Goal: Task Accomplishment & Management: Complete application form

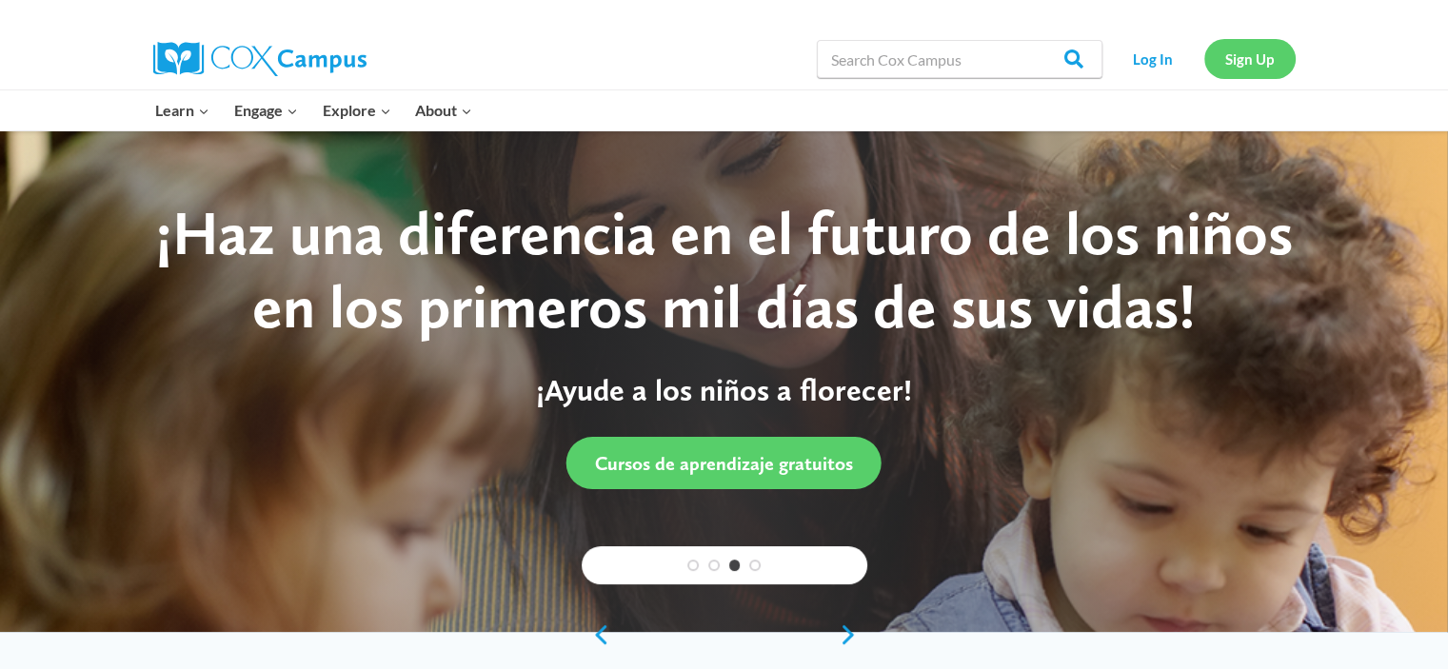
click at [1237, 70] on link "Sign Up" at bounding box center [1249, 58] width 91 height 39
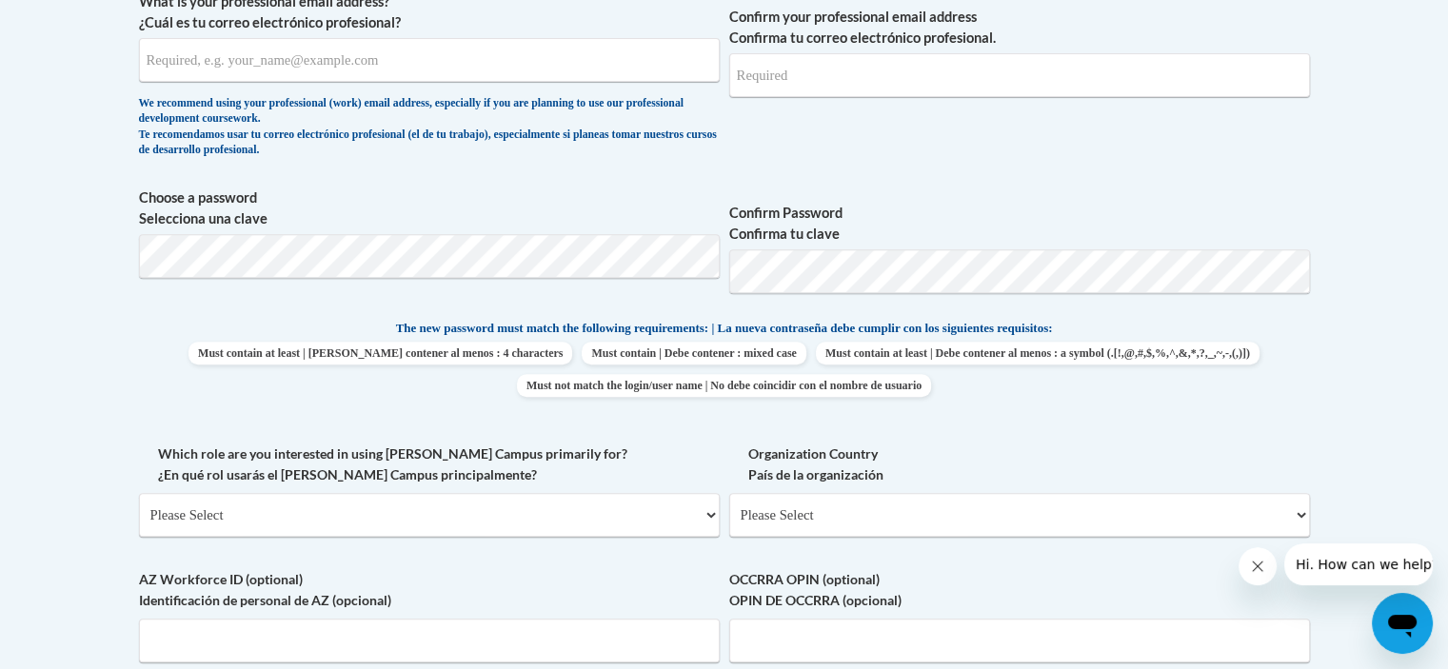
scroll to position [723, 0]
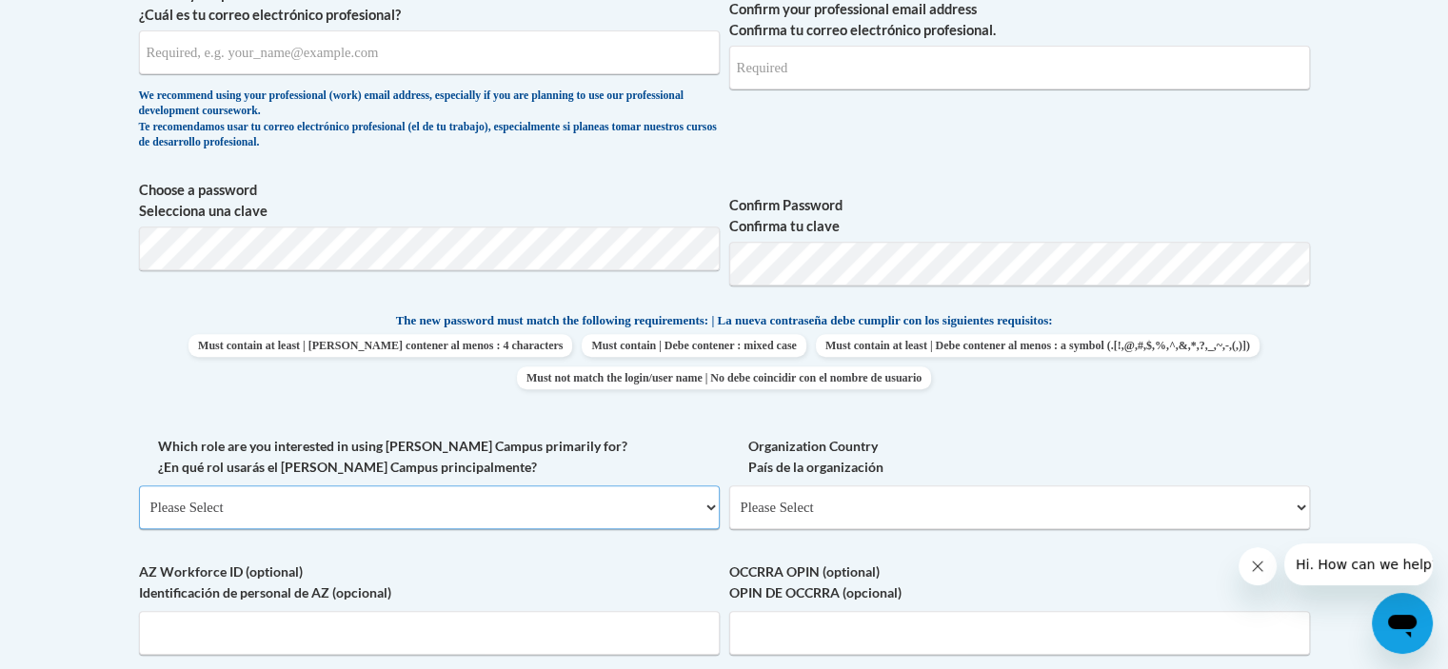
click at [715, 514] on select "Please Select College/University | Colegio/Universidad Community/Nonprofit Part…" at bounding box center [429, 507] width 581 height 44
click at [883, 502] on select "Please Select United States | Estados Unidos Outside of the United States | Fue…" at bounding box center [1019, 507] width 581 height 44
click at [320, 623] on input "AZ Workforce ID (optional) Identificación de personal de AZ (opcional)" at bounding box center [429, 633] width 581 height 44
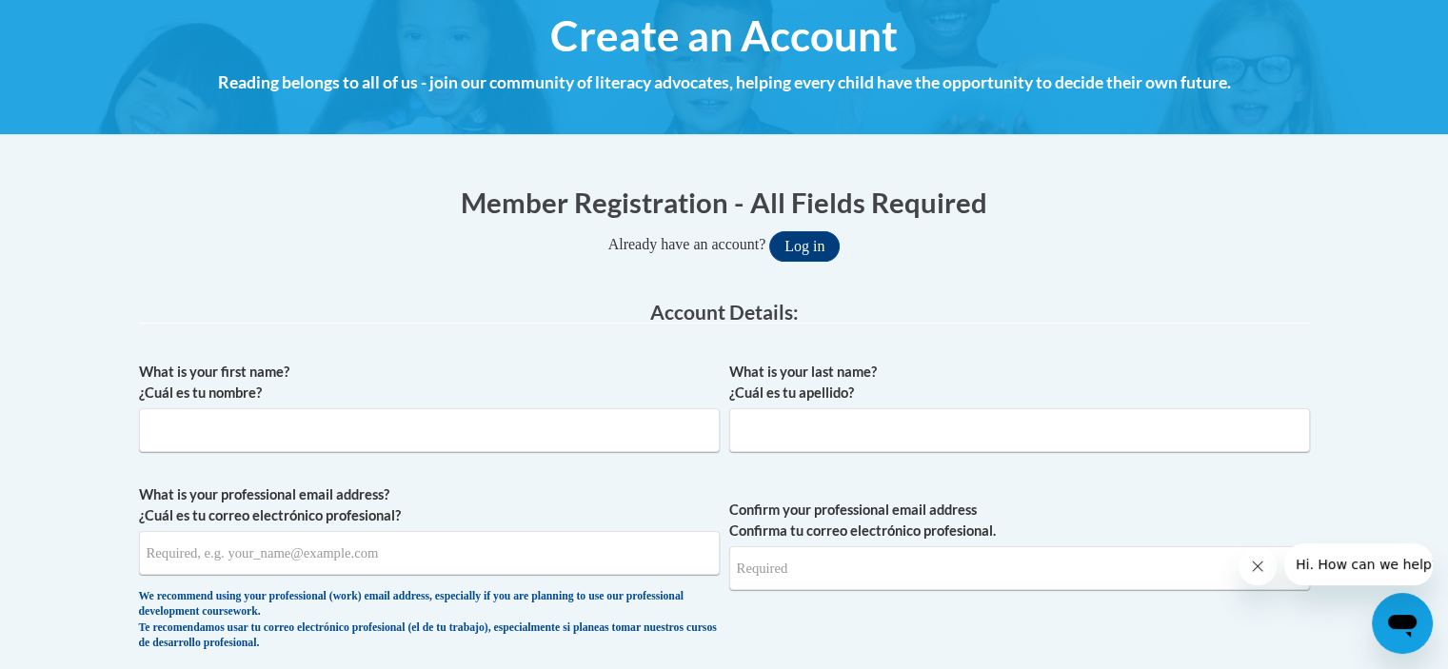
scroll to position [190, 0]
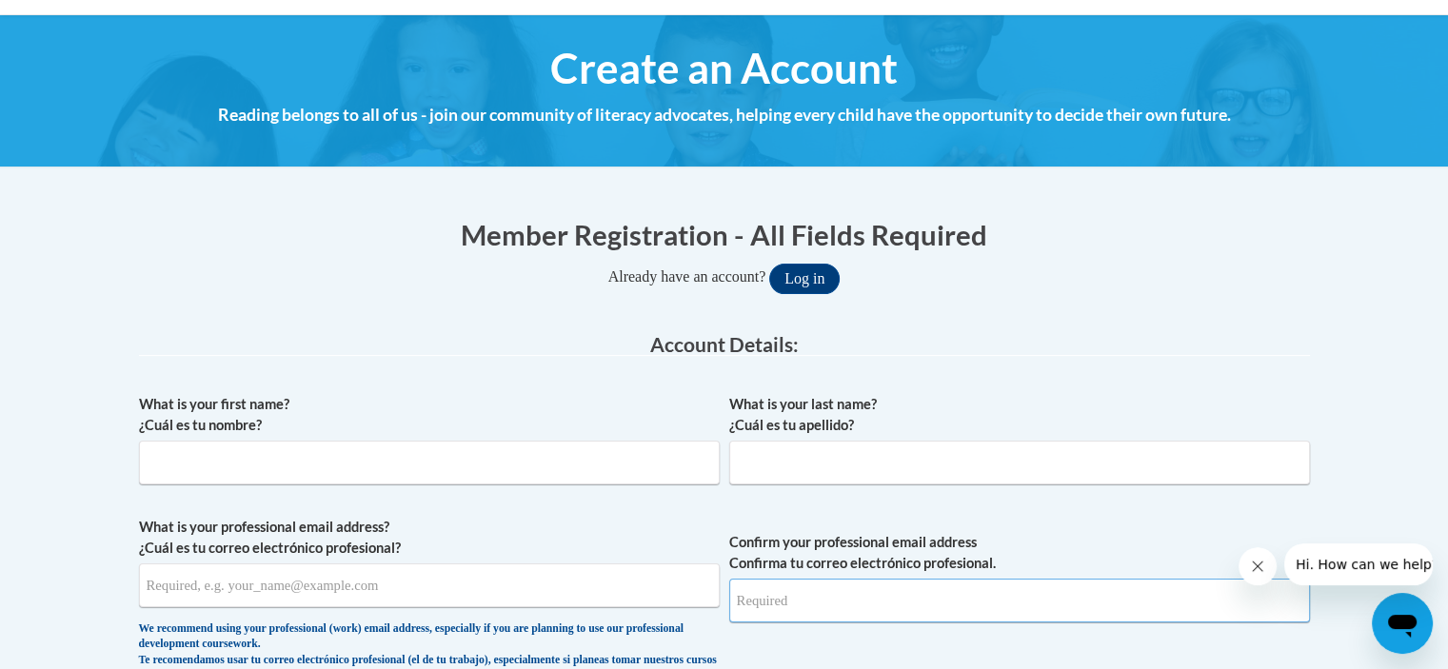
click at [906, 611] on input "Confirm your professional email address Confirma tu correo electrónico profesio…" at bounding box center [1019, 601] width 581 height 44
type input "Uppalbahen.patel@ndo.org"
drag, startPoint x: 880, startPoint y: 634, endPoint x: 857, endPoint y: 607, distance: 35.1
click at [857, 607] on span "Confirm your professional email address Confirma tu correo electrónico profesio…" at bounding box center [1019, 605] width 581 height 176
click at [918, 600] on input "Uppalbahen.patel@ndo.org" at bounding box center [1019, 601] width 581 height 44
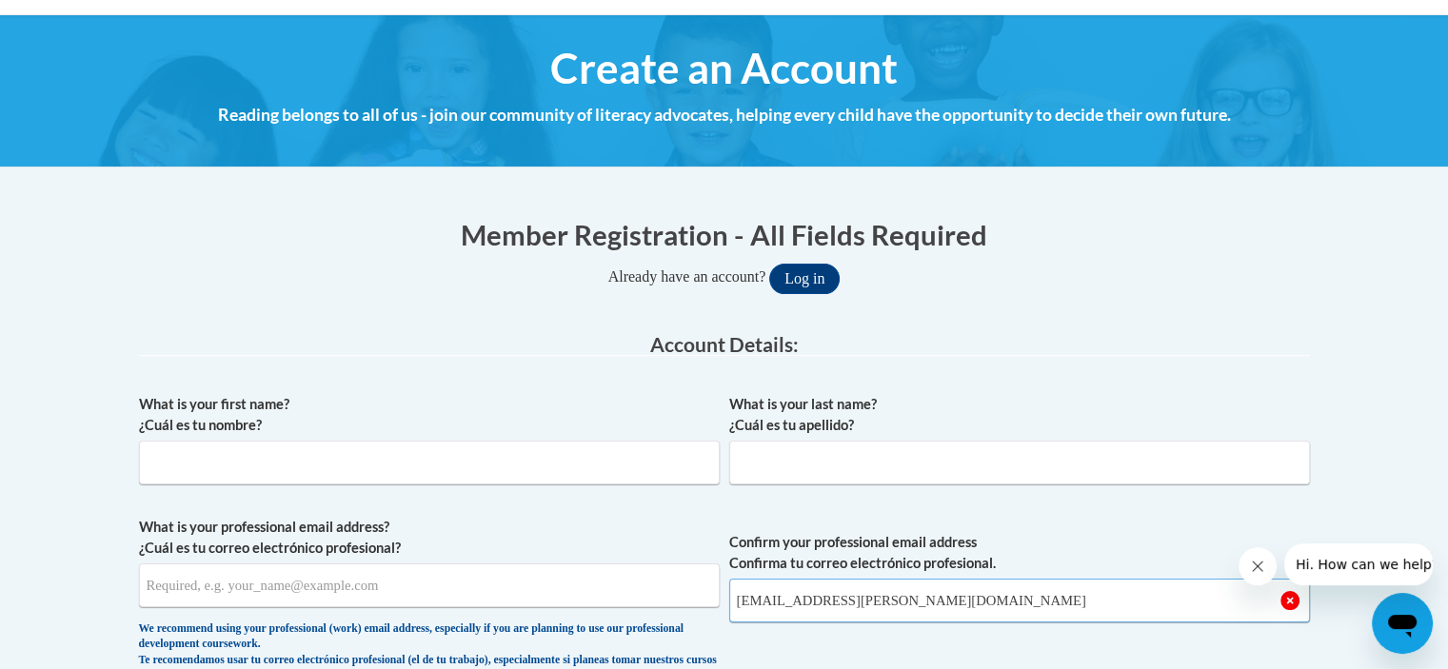
drag, startPoint x: 918, startPoint y: 600, endPoint x: 759, endPoint y: 596, distance: 159.0
click at [759, 596] on input "Uppalbahen.patel@ndo.org" at bounding box center [1019, 601] width 581 height 44
click at [506, 595] on input "What is your professional email address? ¿Cuál es tu correo electrónico profesi…" at bounding box center [429, 586] width 581 height 44
paste input "Uppalbahen.patel@ndo.org"
type input "Uppalbahen.patel@ndo.org"
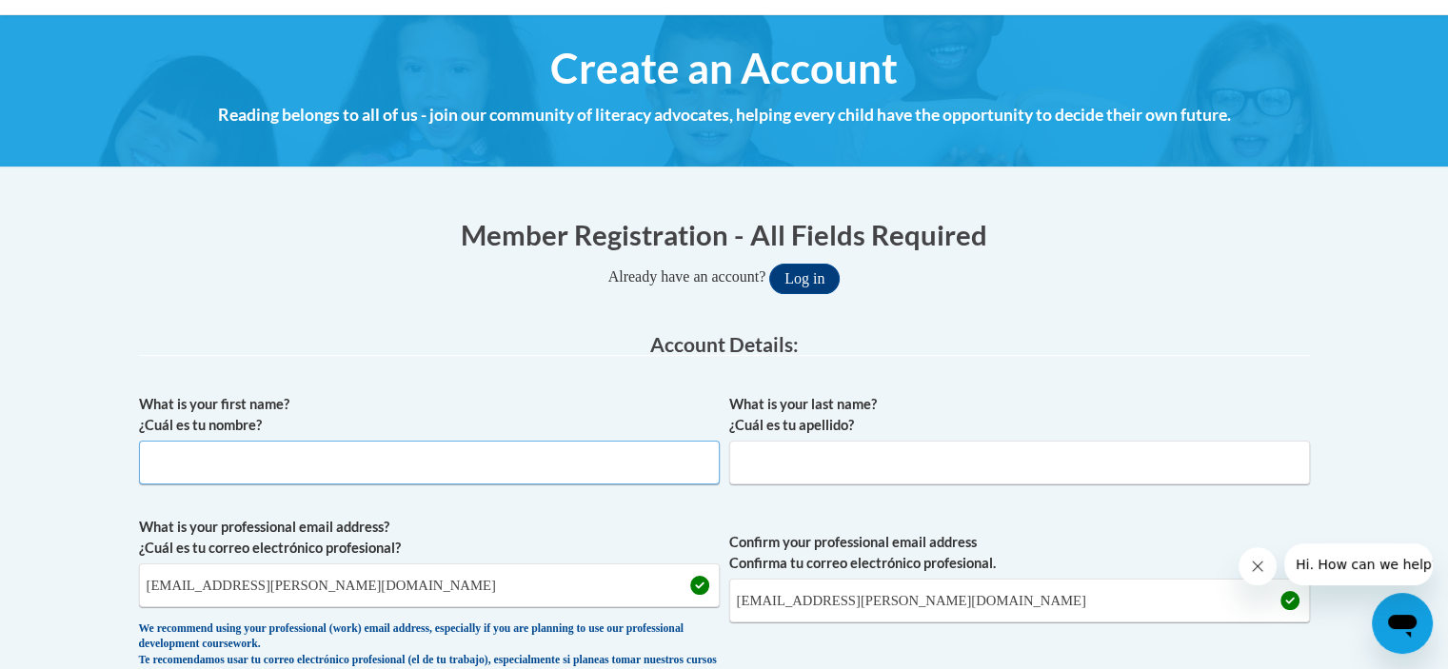
click at [415, 457] on input "What is your first name? ¿Cuál es tu nombre?" at bounding box center [429, 463] width 581 height 44
type input "Uppalbahen"
click at [862, 456] on input "What is your last name? ¿Cuál es tu apellido?" at bounding box center [1019, 463] width 581 height 44
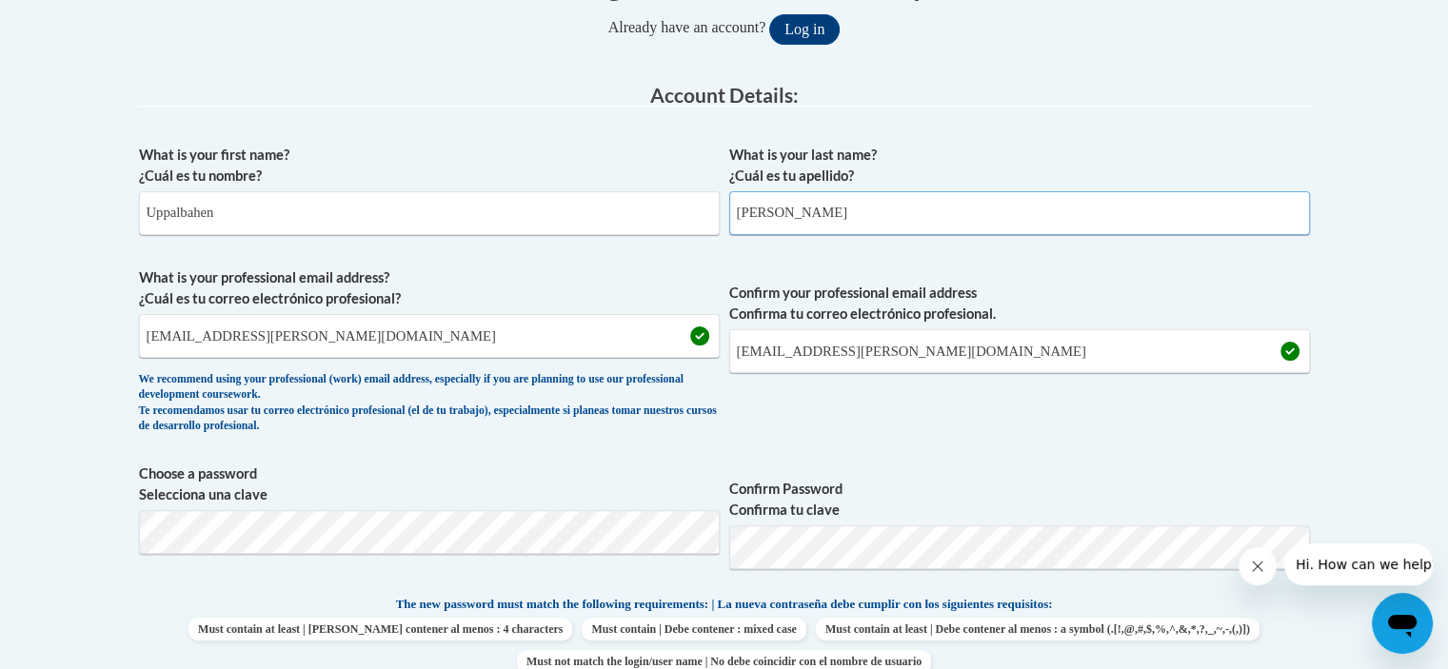
scroll to position [457, 0]
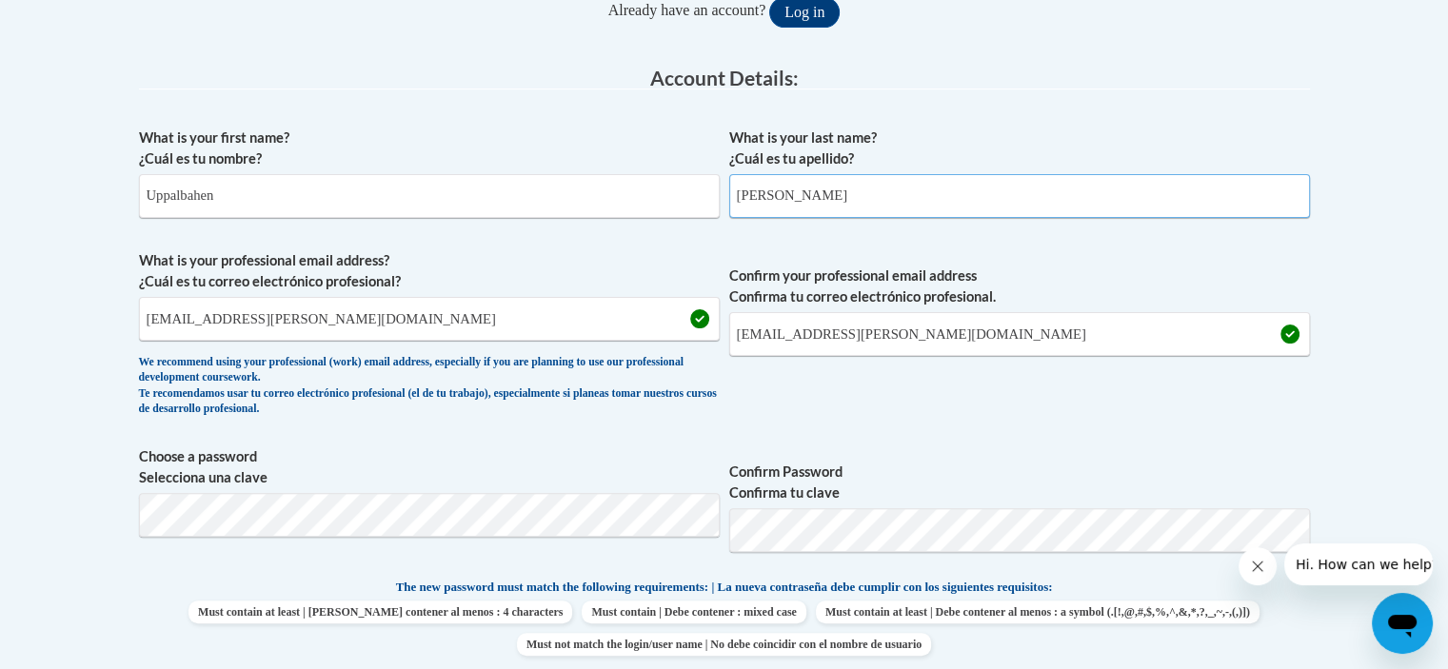
type input "Patel"
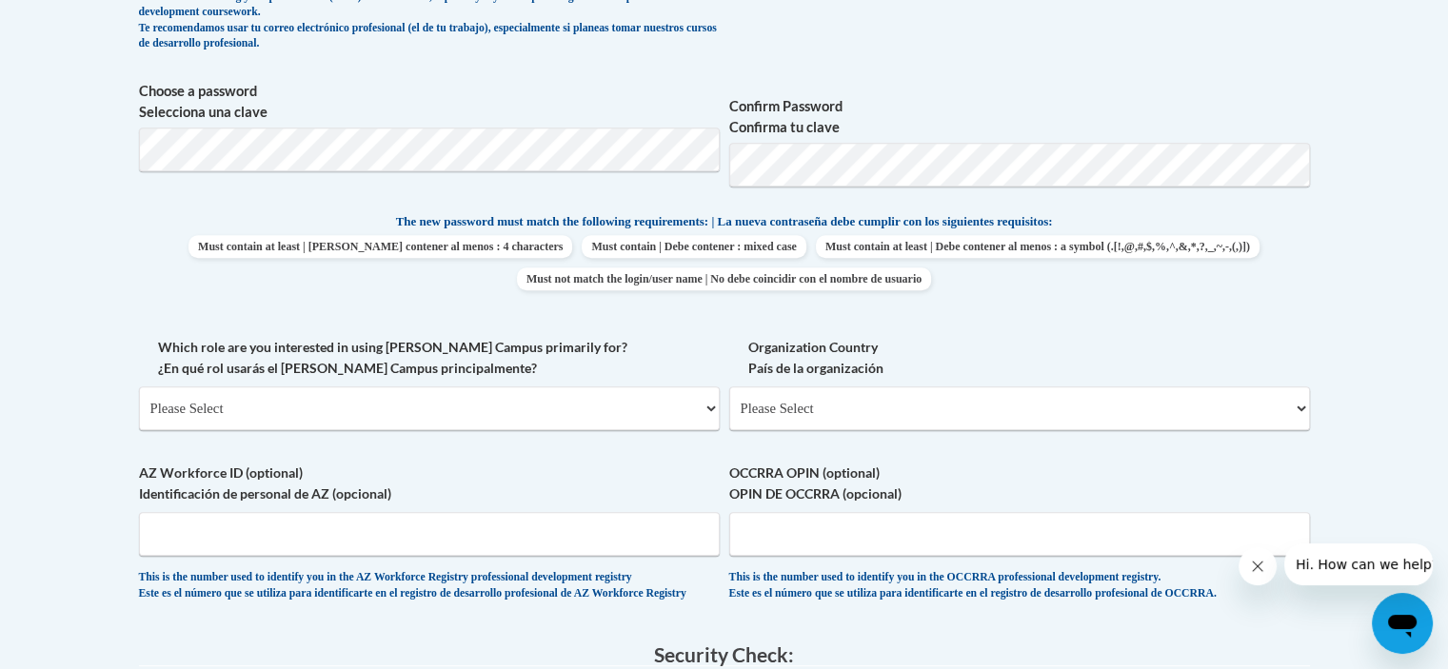
scroll to position [838, 0]
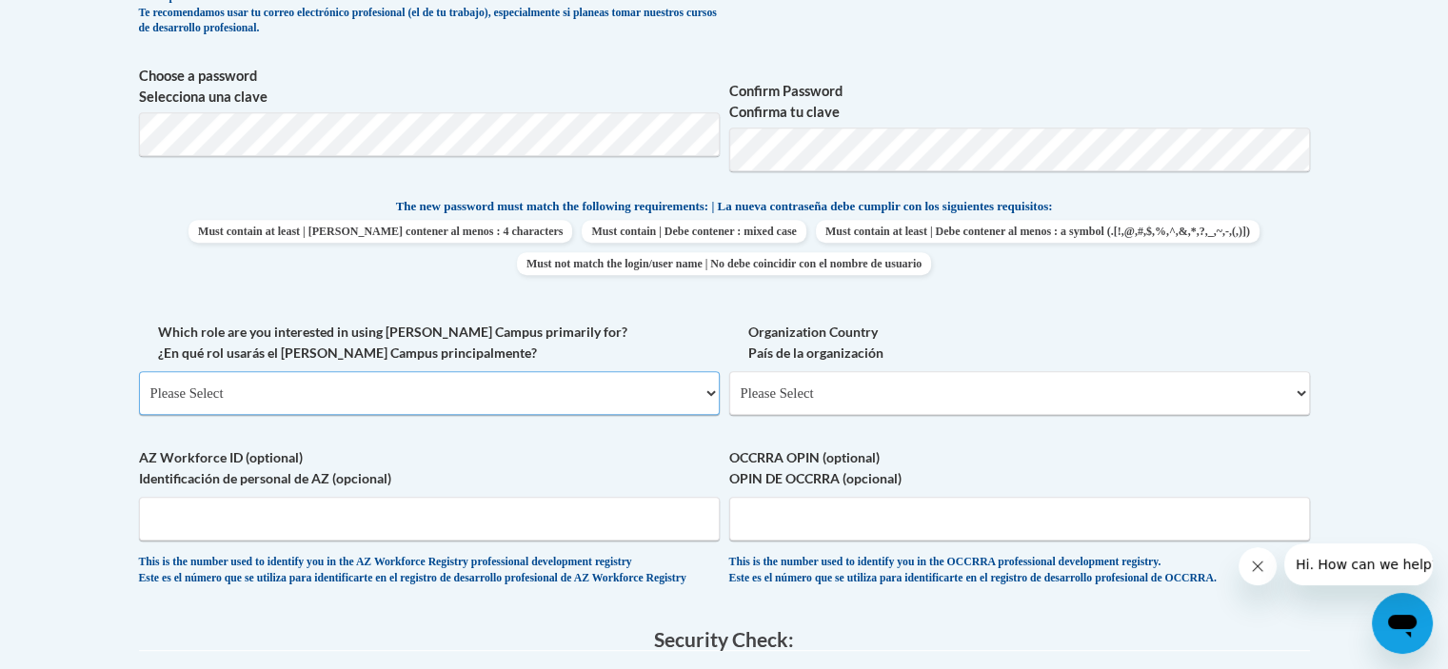
click at [400, 389] on select "Please Select College/University | Colegio/Universidad Community/Nonprofit Part…" at bounding box center [429, 393] width 581 height 44
select select "fbf2d438-af2f-41f8-98f1-81c410e29de3"
click at [139, 371] on select "Please Select College/University | Colegio/Universidad Community/Nonprofit Part…" at bounding box center [429, 393] width 581 height 44
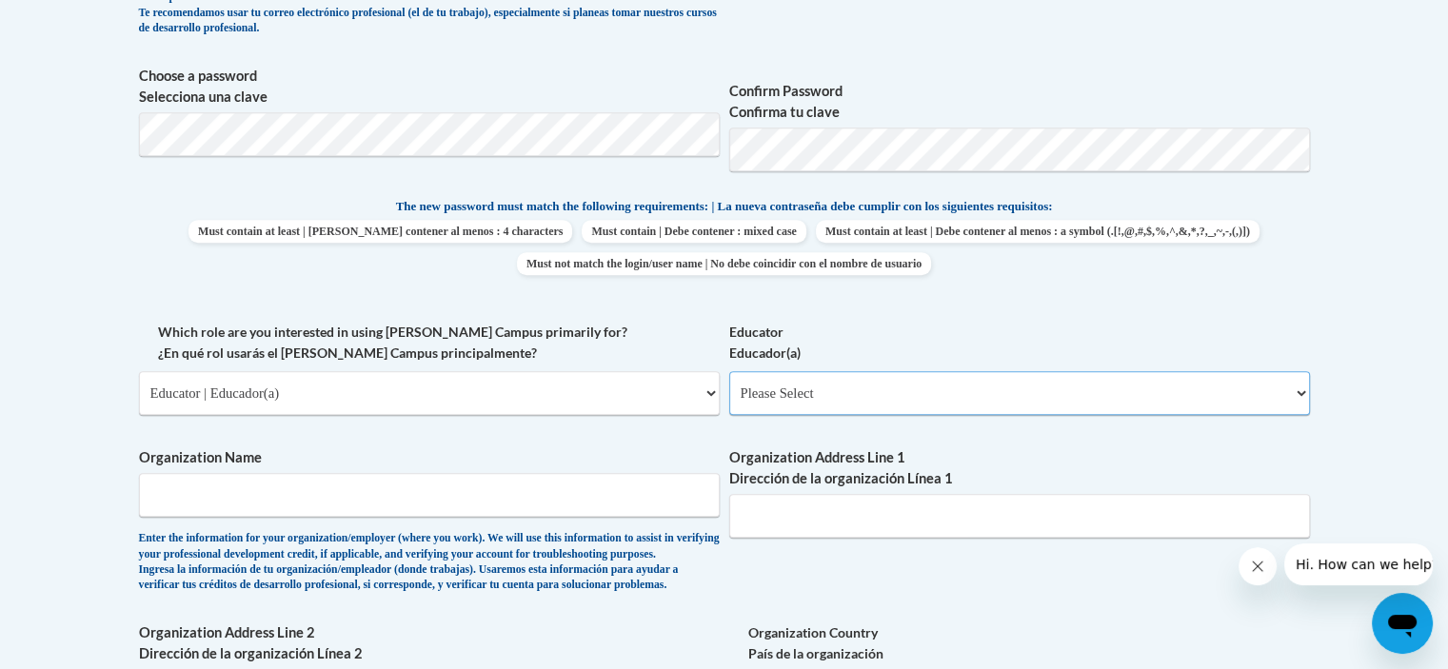
click at [834, 409] on select "Please Select Early Learning/Daycare Teacher/Family Home Care Provider | Maestr…" at bounding box center [1019, 393] width 581 height 44
select select "5e2af403-4f2c-4e49-a02f-103e55d7b75b"
click at [729, 371] on select "Please Select Early Learning/Daycare Teacher/Family Home Care Provider | Maestr…" at bounding box center [1019, 393] width 581 height 44
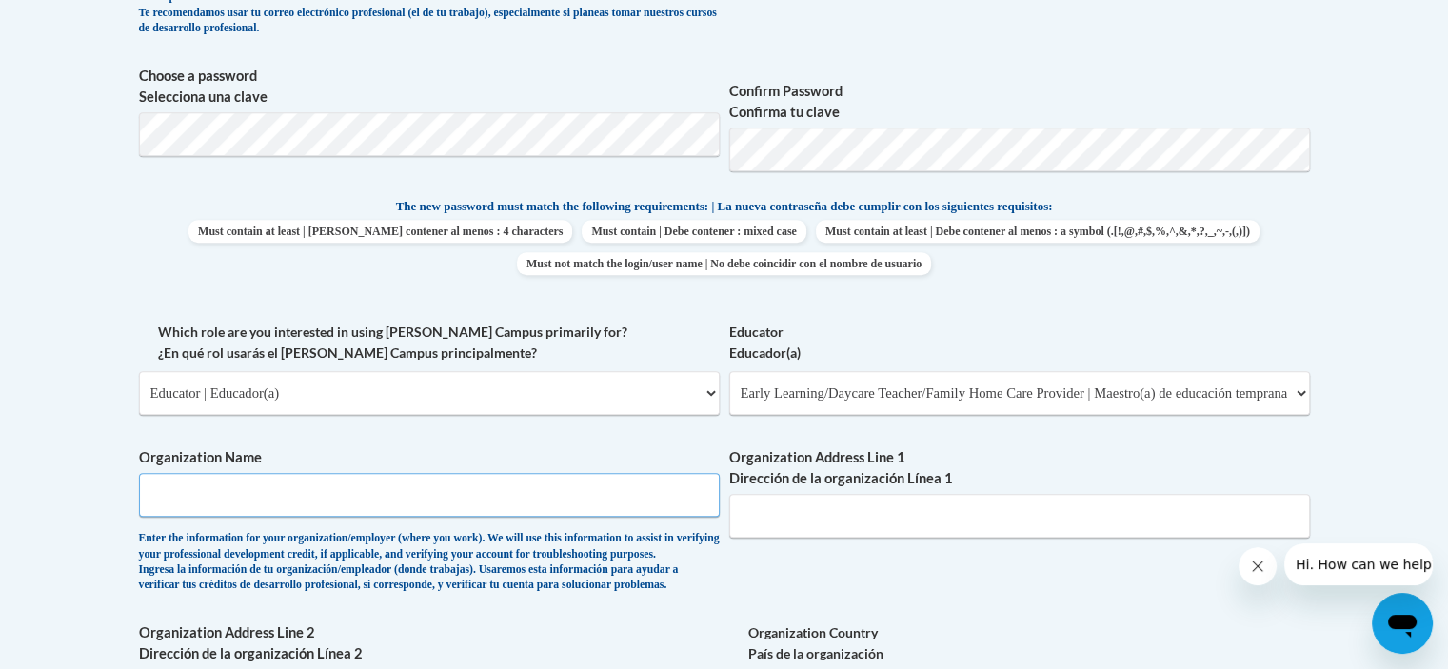
click at [563, 489] on input "Organization Name" at bounding box center [429, 495] width 581 height 44
drag, startPoint x: 563, startPoint y: 489, endPoint x: 1092, endPoint y: 93, distance: 661.0
click at [1092, 93] on label "Confirm Password Confirma tu clave" at bounding box center [1019, 102] width 581 height 42
click at [311, 484] on input "E E Butler Hea" at bounding box center [429, 495] width 581 height 44
type input "E E Butler Head start/pre-k"
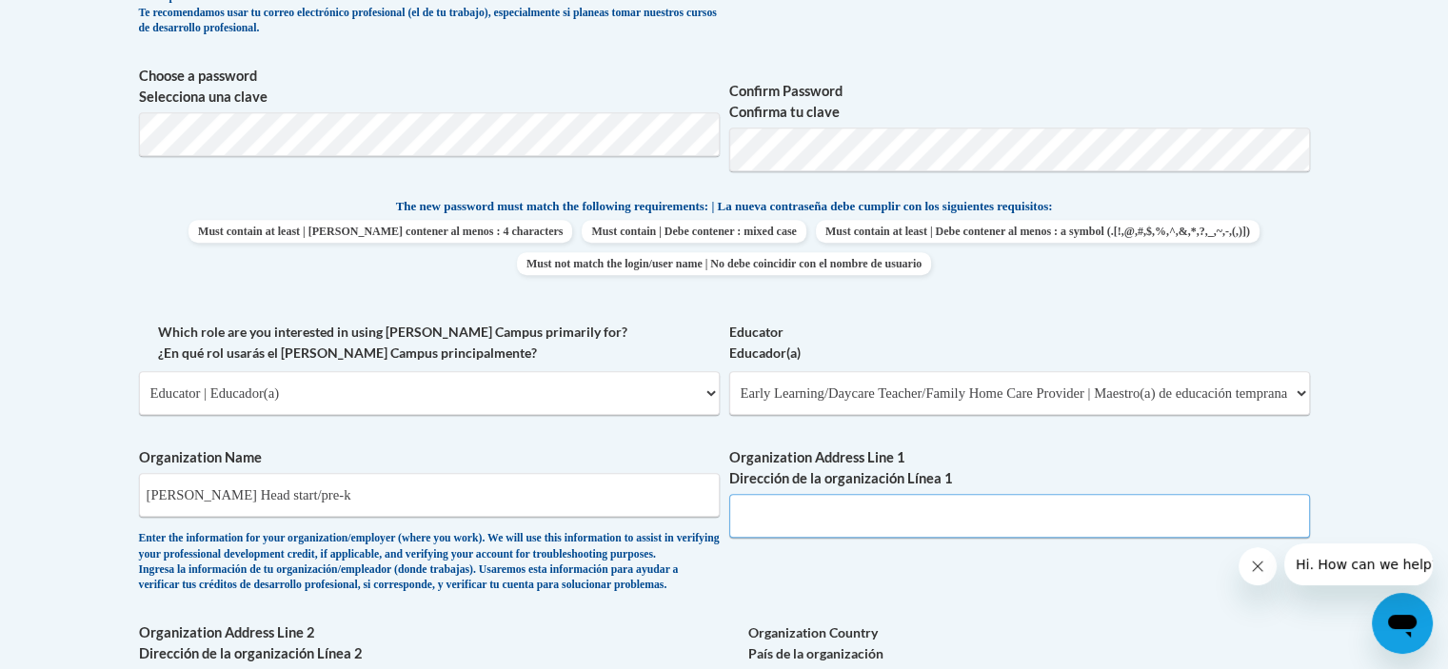
click at [773, 525] on input "Organization Address Line 1 Dirección de la organización Línea 1" at bounding box center [1019, 516] width 581 height 44
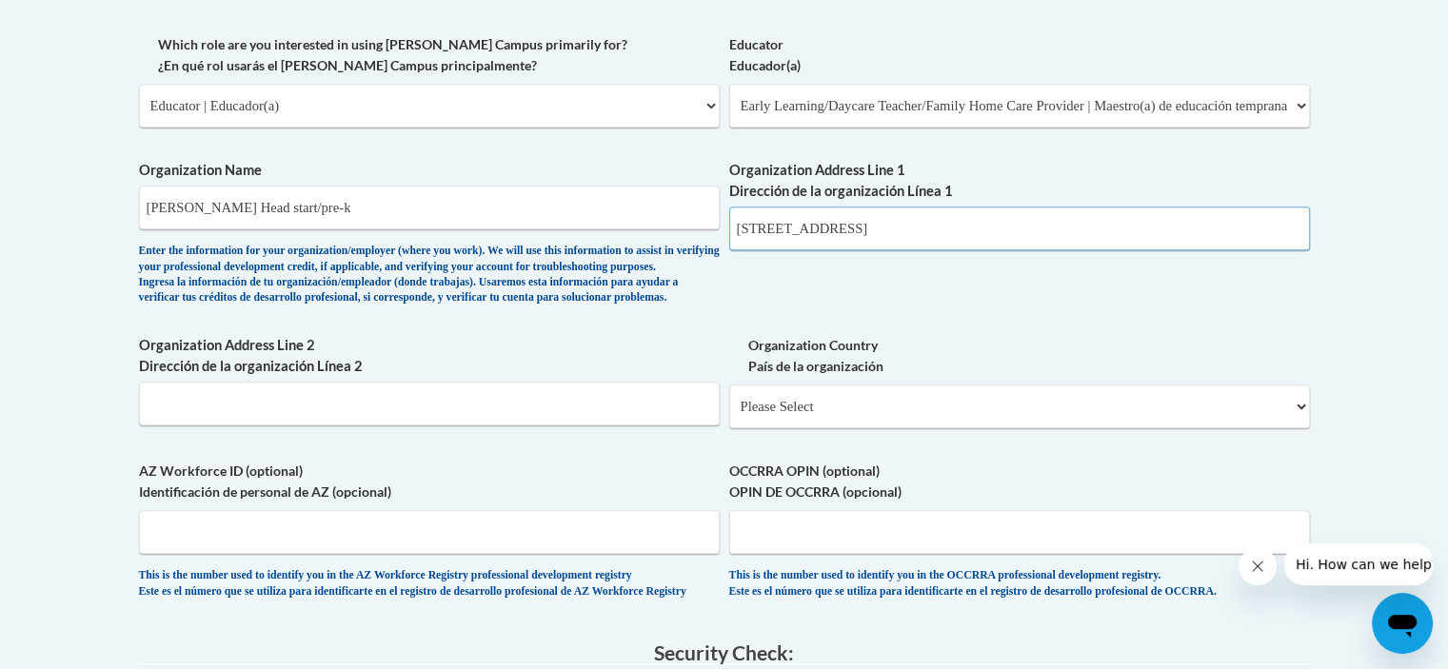
scroll to position [1142, 0]
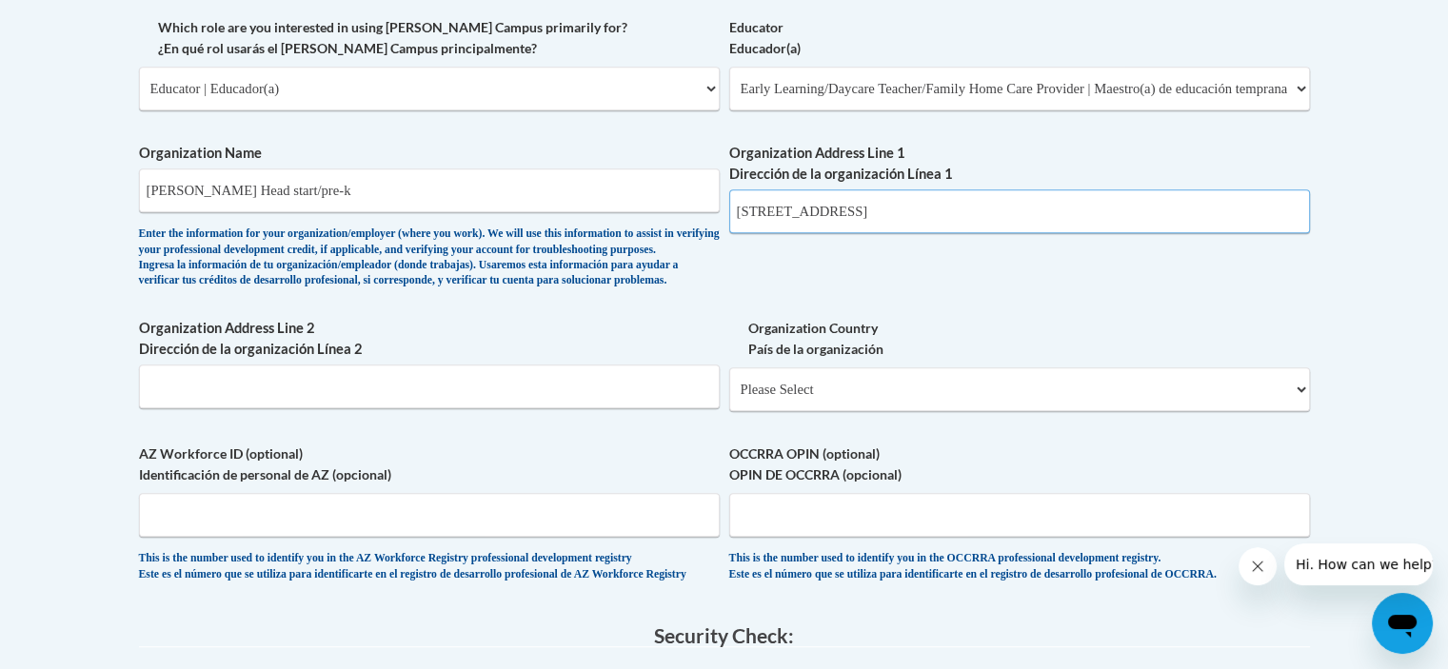
type input "1300 Athens st,Gainesville,GA 30507"
click at [396, 408] on input "Organization Address Line 2 Dirección de la organización Línea 2" at bounding box center [429, 387] width 581 height 44
drag, startPoint x: 898, startPoint y: 211, endPoint x: 836, endPoint y: 218, distance: 62.2
click at [836, 218] on input "1300 Athens st,Gainesville,GA 30507" at bounding box center [1019, 211] width 581 height 44
click at [829, 411] on select "Please Select United States | Estados Unidos Outside of the United States | Fue…" at bounding box center [1019, 389] width 581 height 44
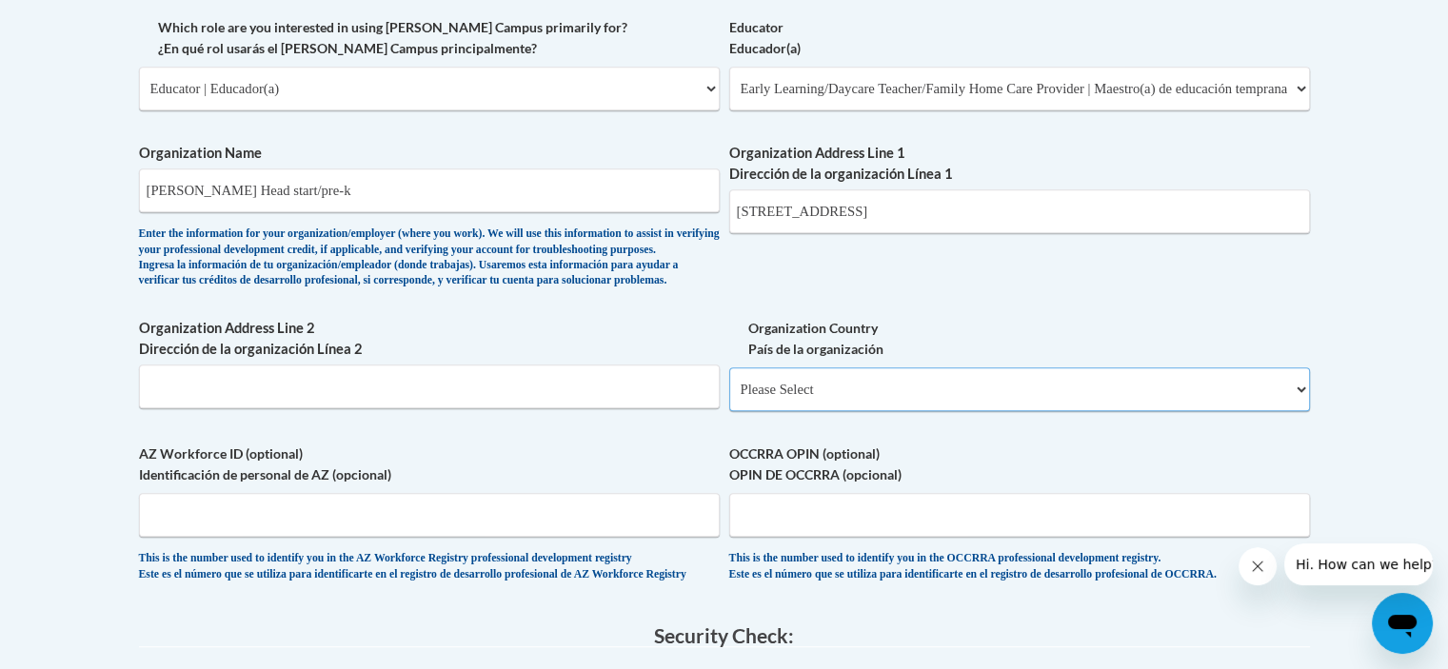
select select "ad49bcad-a171-4b2e-b99c-48b446064914"
click at [729, 398] on select "Please Select United States | Estados Unidos Outside of the United States | Fue…" at bounding box center [1019, 389] width 581 height 44
select select
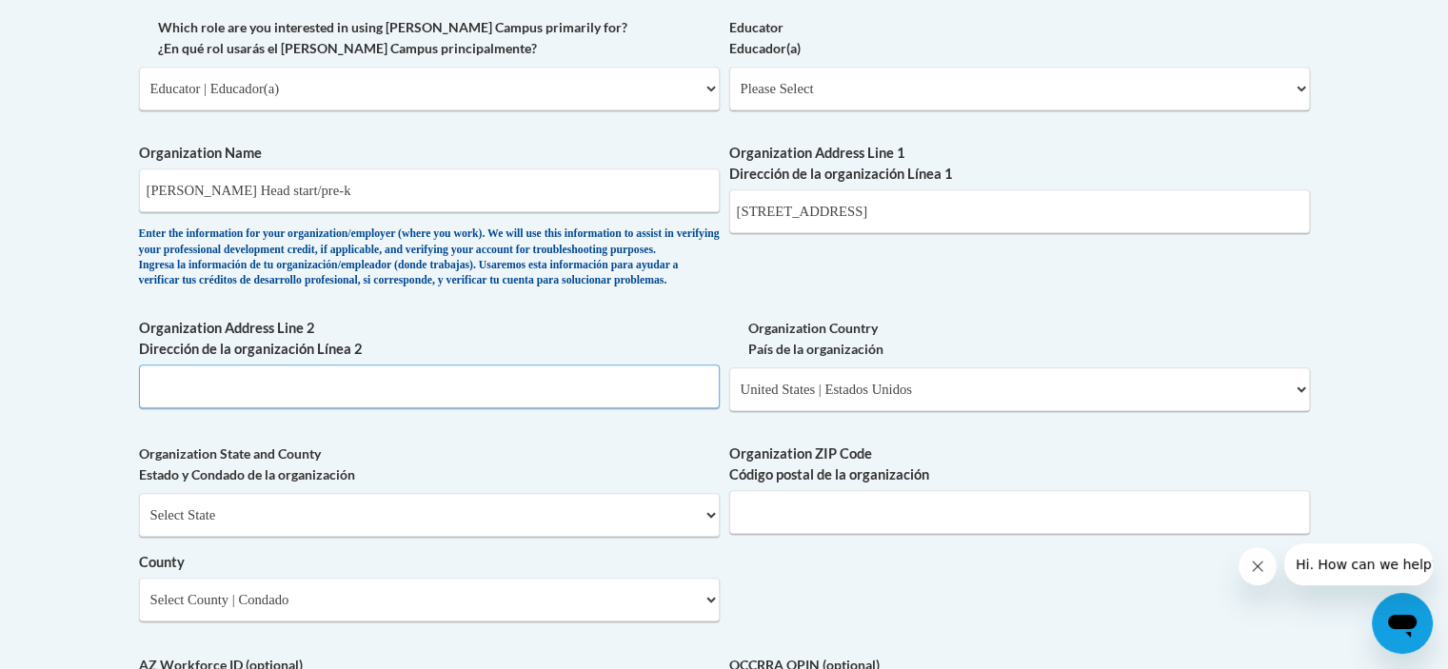
click at [504, 408] on input "Organization Address Line 2 Dirección de la organización Línea 2" at bounding box center [429, 387] width 581 height 44
drag, startPoint x: 830, startPoint y: 208, endPoint x: 969, endPoint y: 221, distance: 139.5
click at [969, 221] on input "1300 Athens st,Gainesville,GA 30507" at bounding box center [1019, 211] width 581 height 44
click at [506, 408] on input "Organization Address Line 2 Dirección de la organización Línea 2" at bounding box center [429, 387] width 581 height 44
paste input "Gainesville,GA 30507"
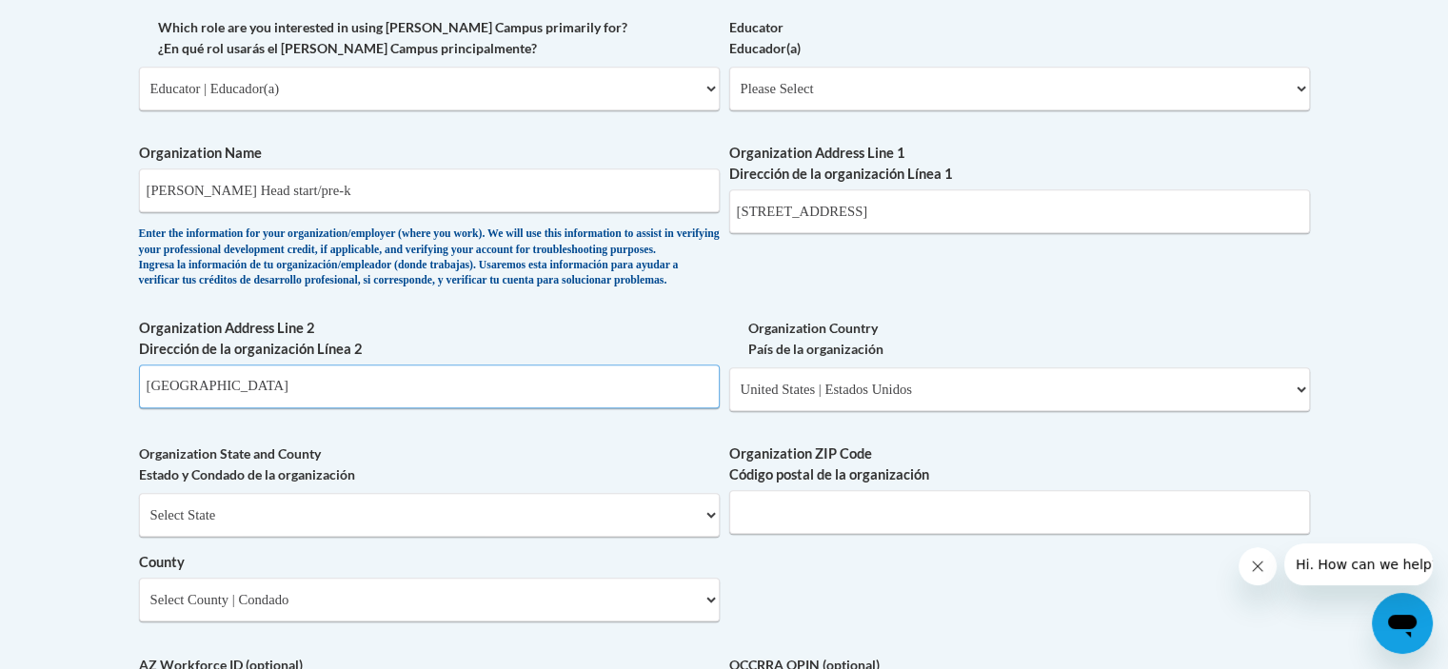
type input "Gainesville,GA 30507"
click at [383, 534] on select "Select State Alabama Alaska Arizona Arkansas California Colorado Connecticut De…" at bounding box center [429, 515] width 581 height 44
select select "Georgia"
click at [139, 524] on select "Select State Alabama Alaska Arizona Arkansas California Colorado Connecticut De…" at bounding box center [429, 515] width 581 height 44
click at [887, 534] on input "Organization ZIP Code Código postal de la organización" at bounding box center [1019, 512] width 581 height 44
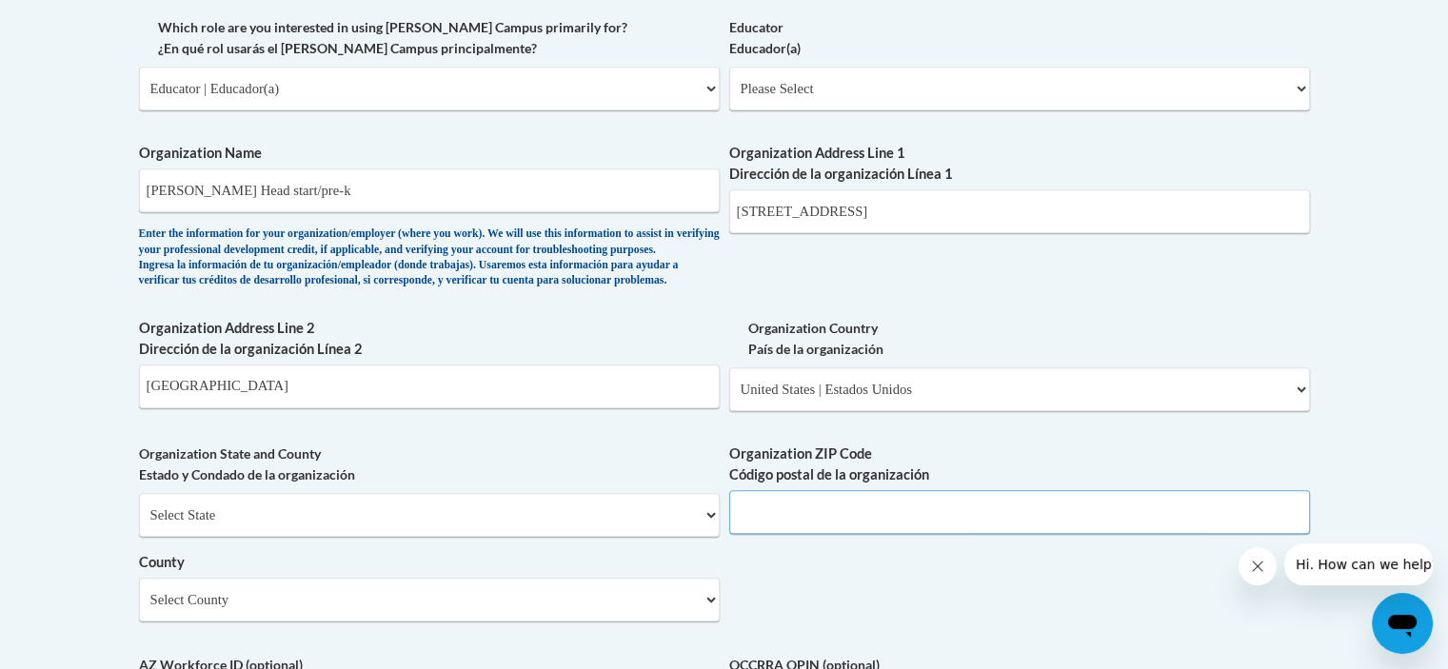
click at [887, 534] on input "Organization ZIP Code Código postal de la organización" at bounding box center [1019, 512] width 581 height 44
type input "30507"
click at [506, 622] on select "Select County Appling Atkinson Bacon Baker Baldwin Banks Barrow Bartow Ben Hill…" at bounding box center [429, 600] width 581 height 44
select select "Hall"
click at [139, 609] on select "Select County Appling Atkinson Bacon Baker Baldwin Banks Barrow Bartow Ben Hill…" at bounding box center [429, 600] width 581 height 44
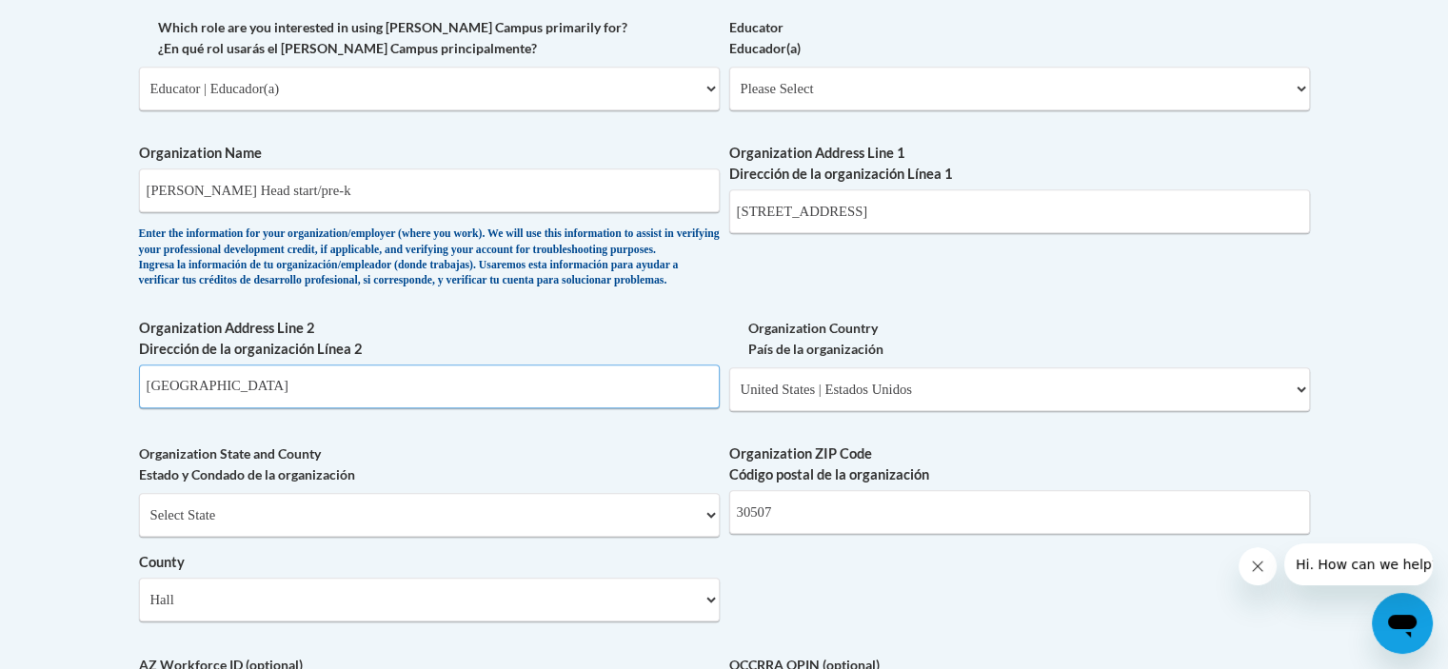
click at [534, 408] on input "Gainesville,GA 30507" at bounding box center [429, 387] width 581 height 44
type input "G"
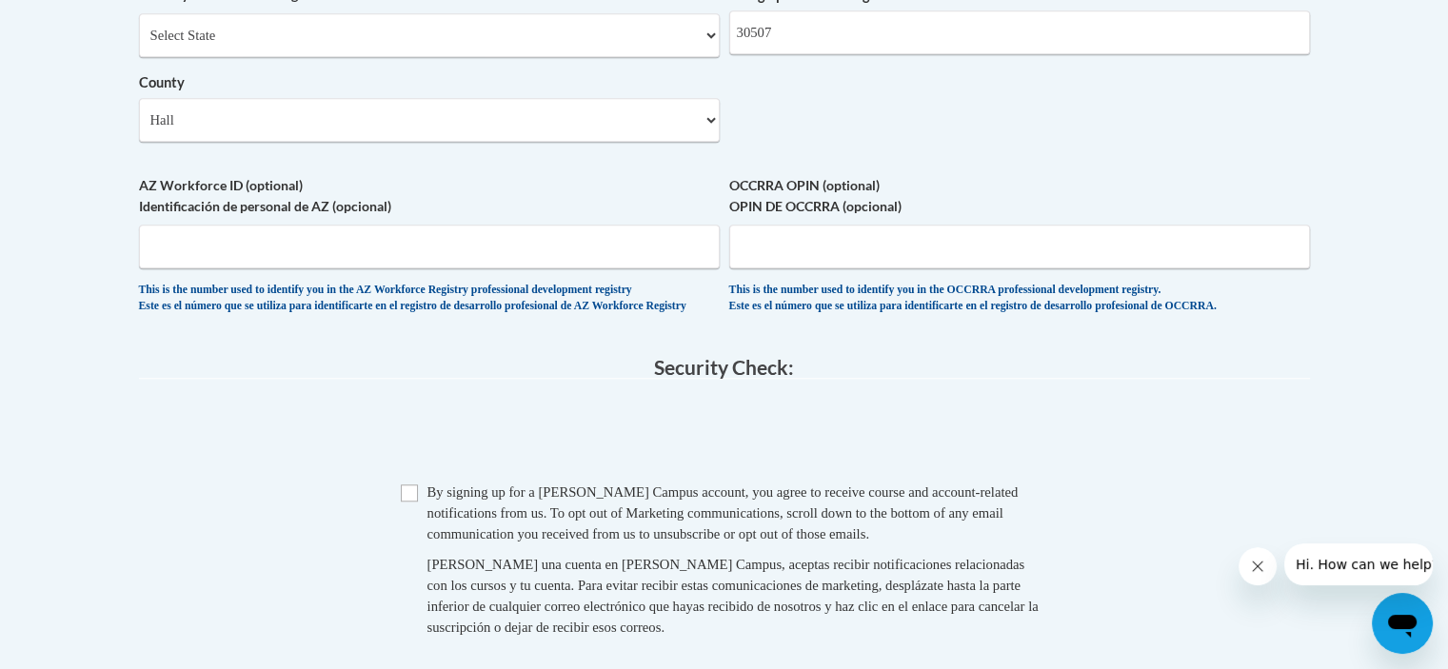
scroll to position [1637, 0]
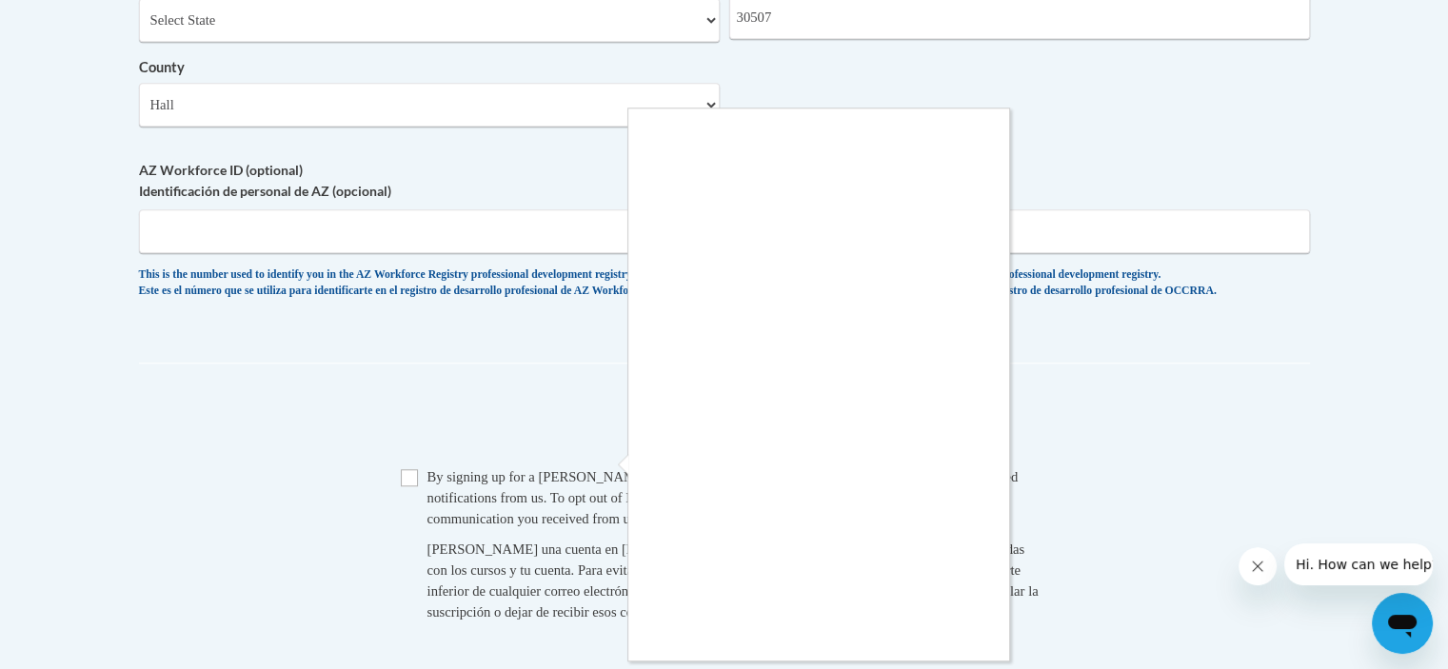
click at [411, 524] on div at bounding box center [724, 334] width 1448 height 669
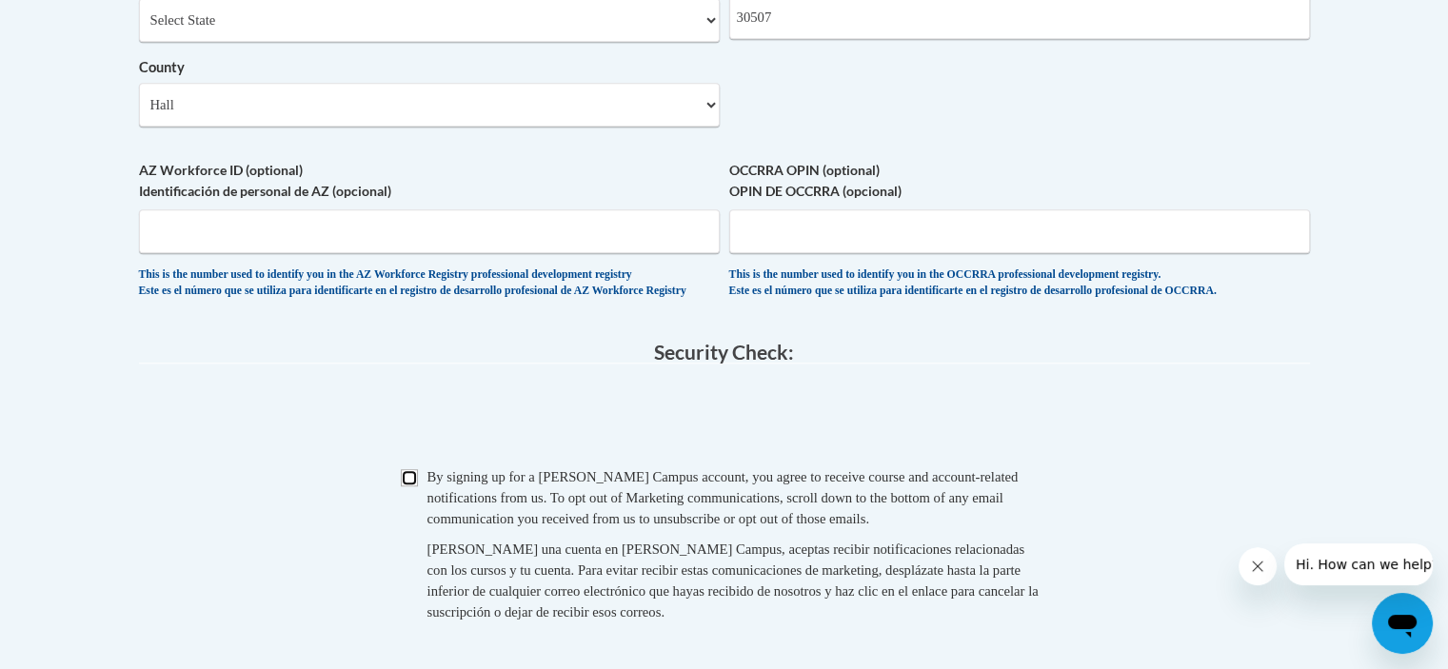
click at [410, 486] on input "Checkbox" at bounding box center [409, 477] width 17 height 17
checkbox input "true"
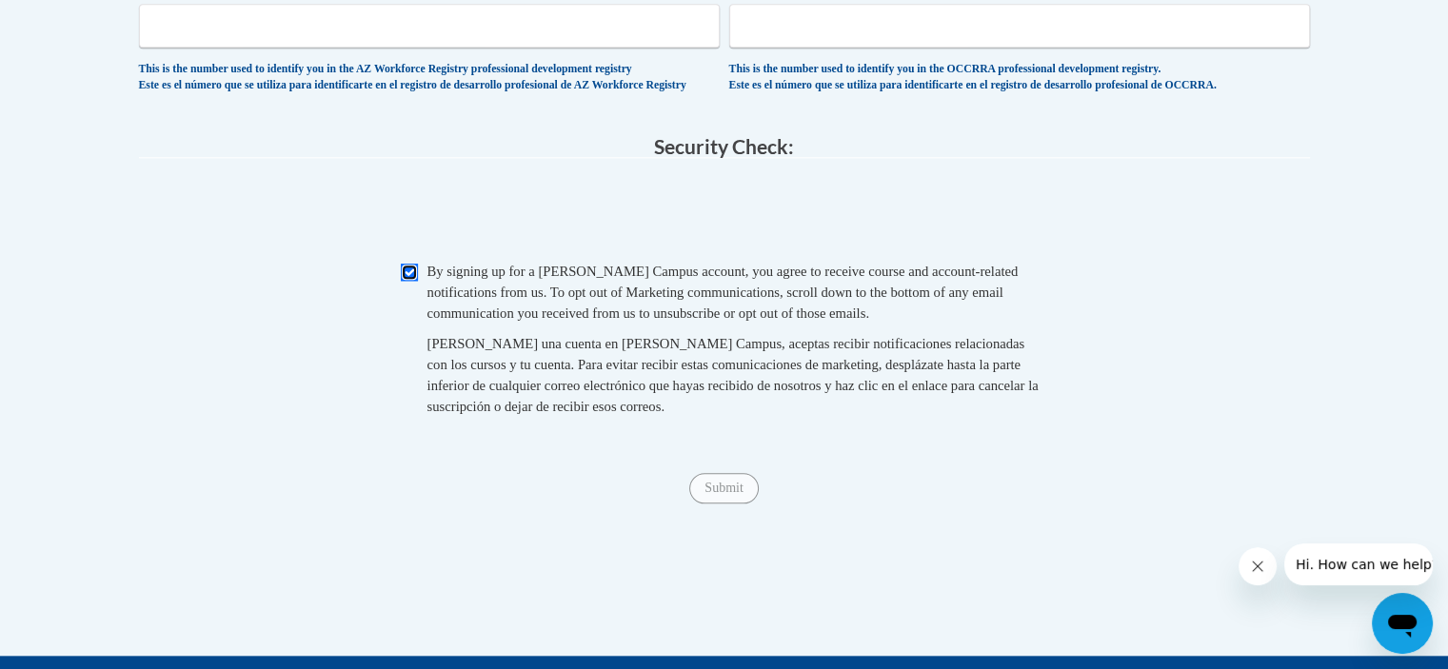
scroll to position [1866, 0]
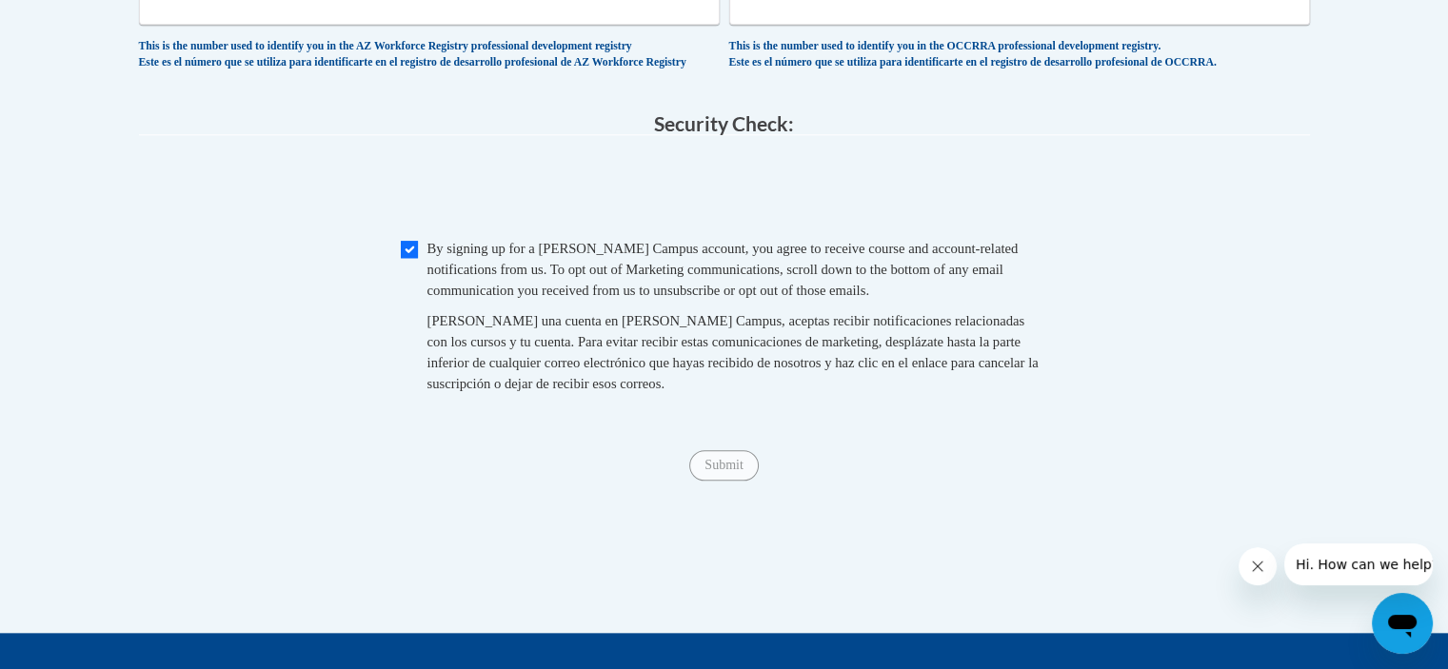
click at [708, 471] on span "Submit" at bounding box center [723, 463] width 69 height 15
click at [731, 481] on input "Submit" at bounding box center [723, 465] width 69 height 30
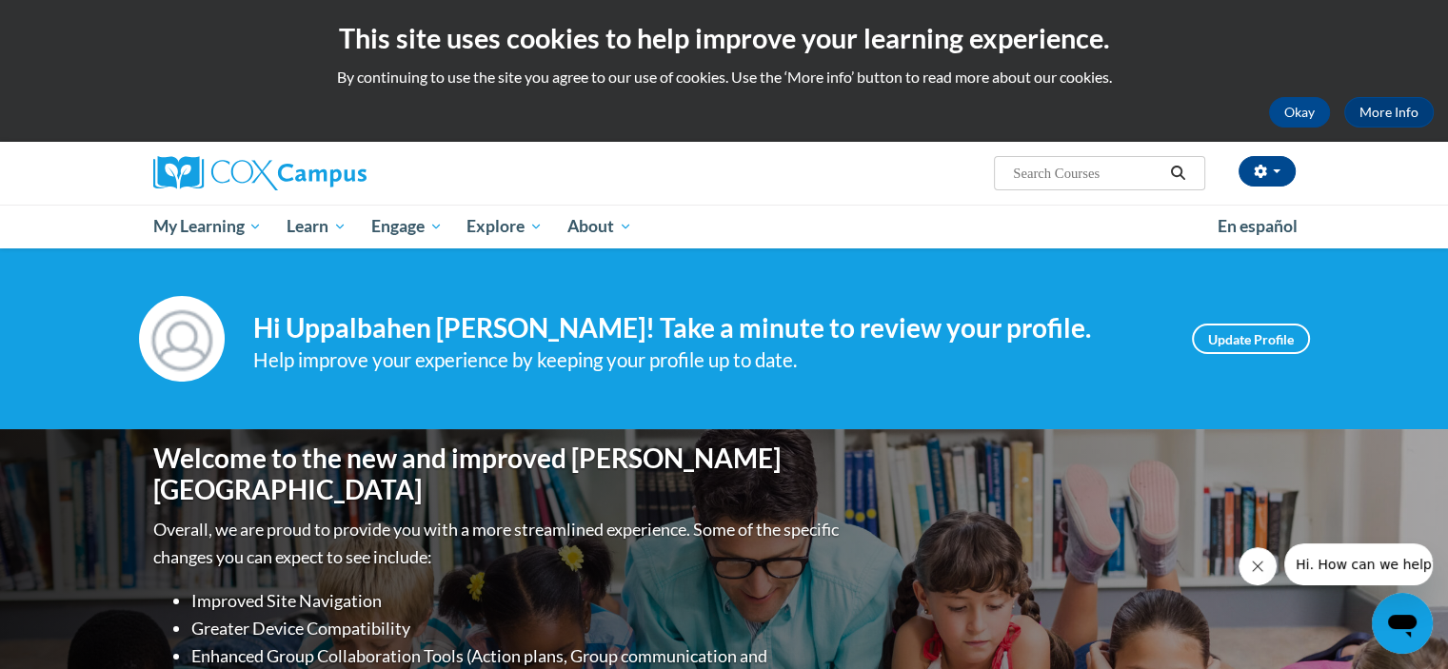
click at [1032, 168] on input "Search..." at bounding box center [1087, 173] width 152 height 23
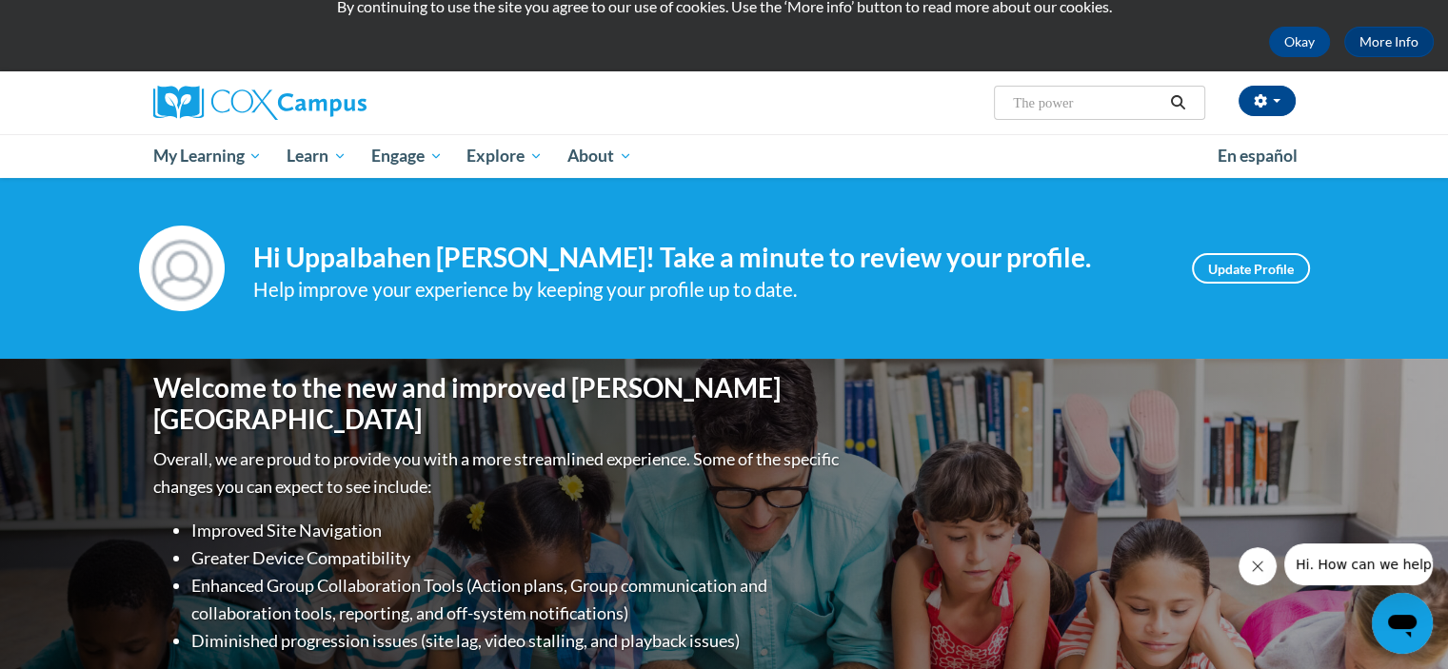
scroll to position [38, 0]
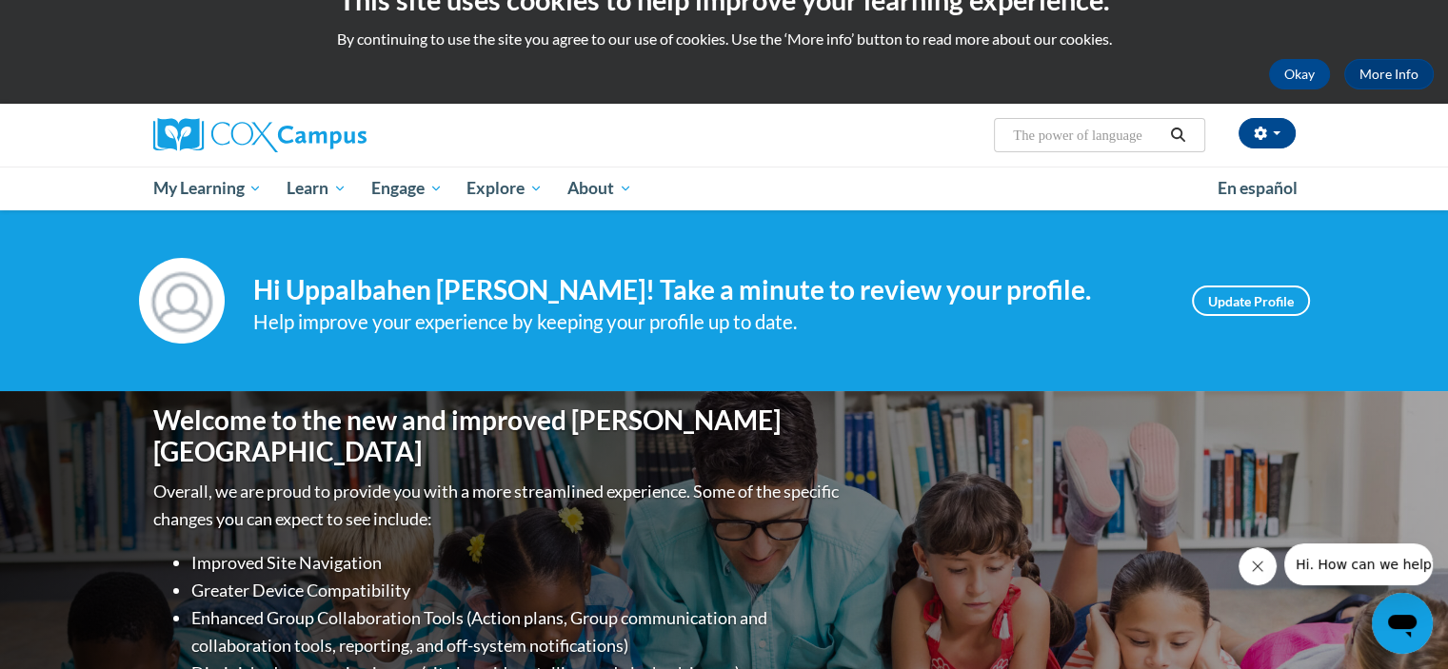
type input "The power of language"
click at [1174, 140] on icon "Search" at bounding box center [1177, 135] width 17 height 14
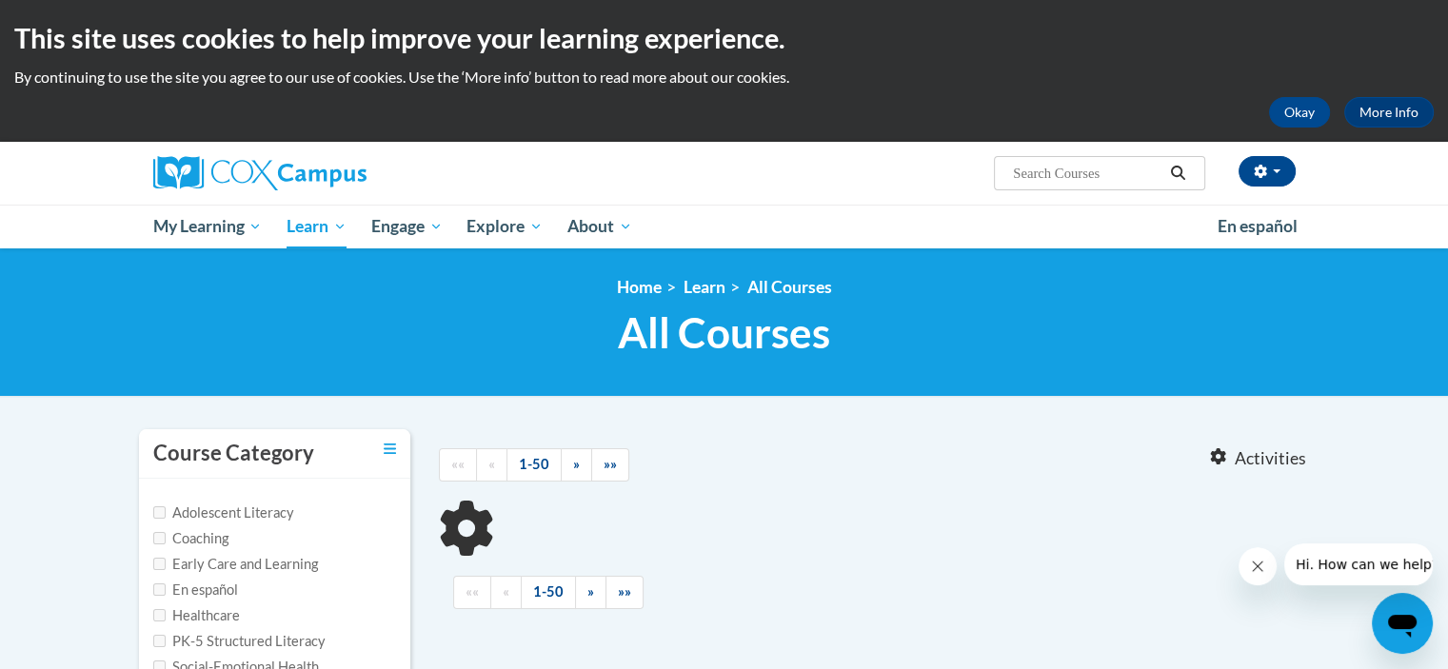
type input "The power of language"
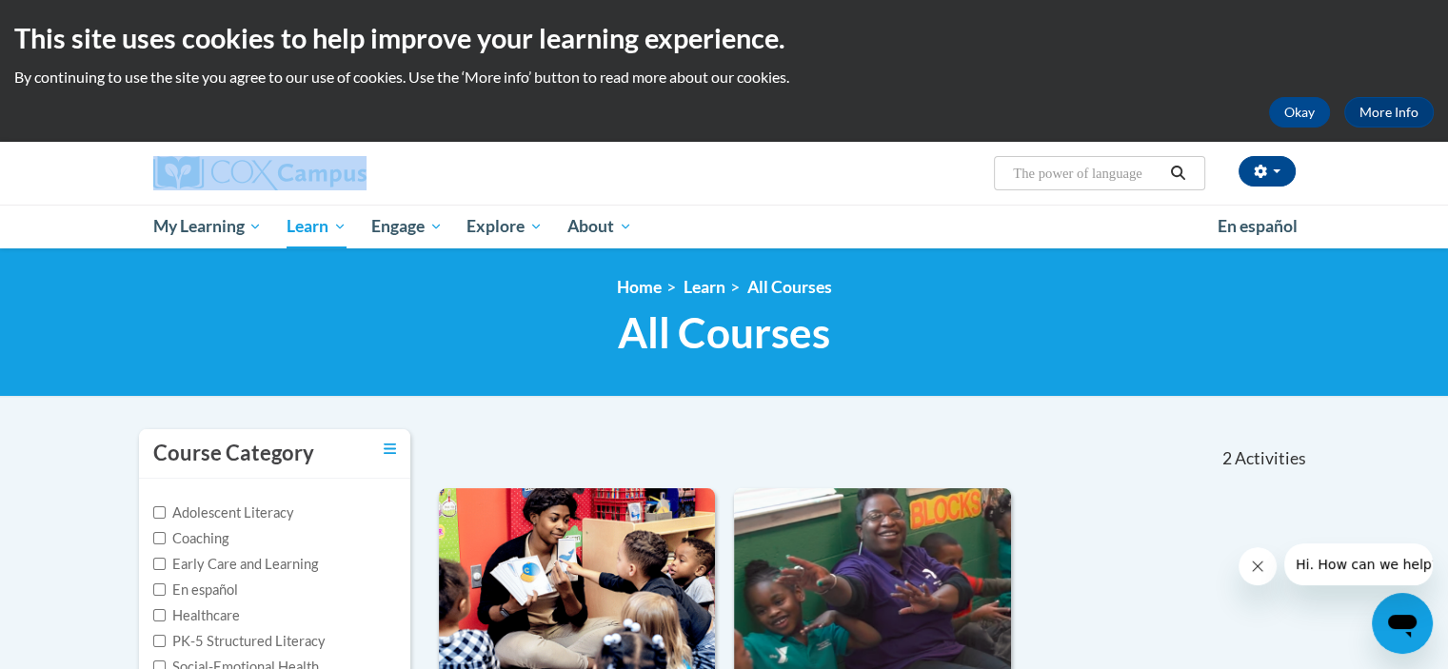
drag, startPoint x: 1208, startPoint y: 97, endPoint x: 929, endPoint y: 161, distance: 286.1
click at [929, 161] on body "This site uses cookies to help improve your learning experience. By continuing …" at bounding box center [724, 682] width 1448 height 1365
